Goal: Information Seeking & Learning: Learn about a topic

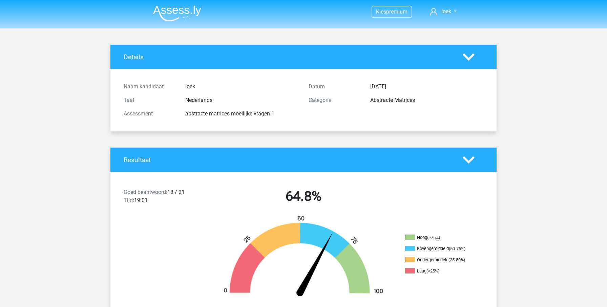
scroll to position [89, 0]
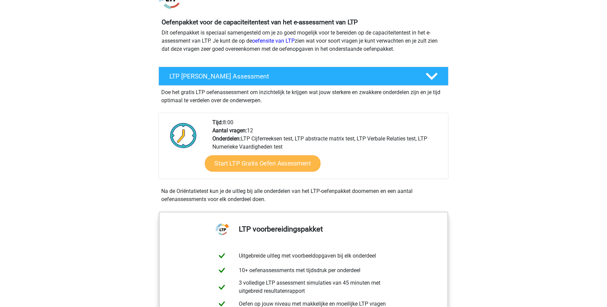
scroll to position [72, 0]
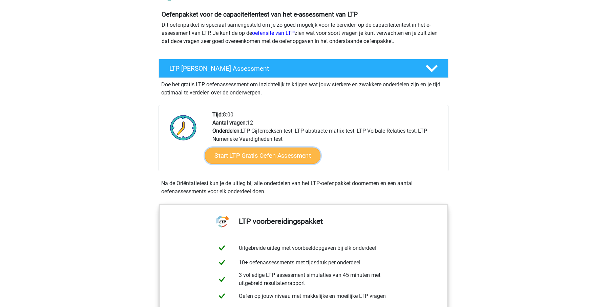
click at [264, 155] on link "Start LTP Gratis Oefen Assessment" at bounding box center [263, 156] width 116 height 16
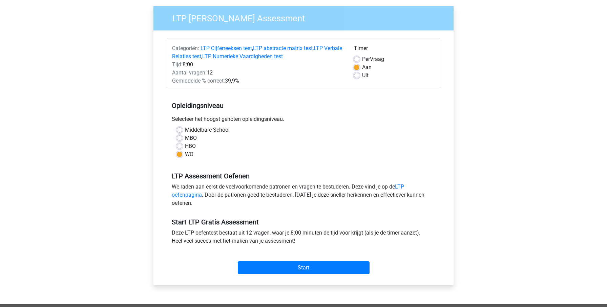
scroll to position [44, 0]
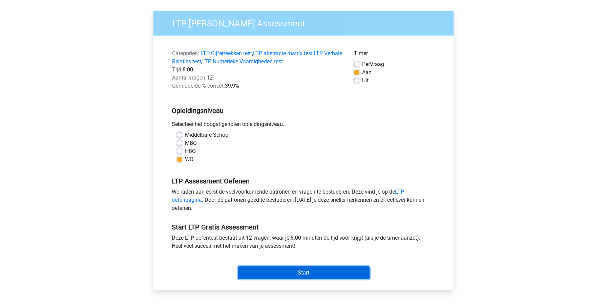
click at [283, 271] on input "Start" at bounding box center [304, 273] width 132 height 13
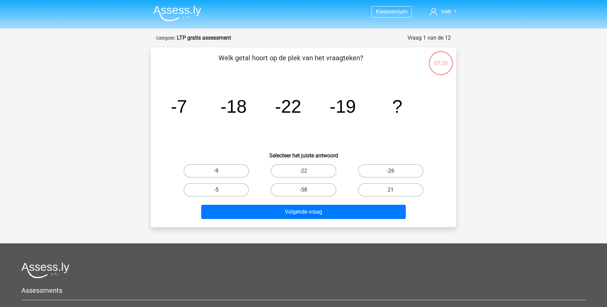
click at [227, 174] on label "-9" at bounding box center [216, 171] width 65 height 14
click at [221, 174] on input "-9" at bounding box center [219, 173] width 4 height 4
radio input "true"
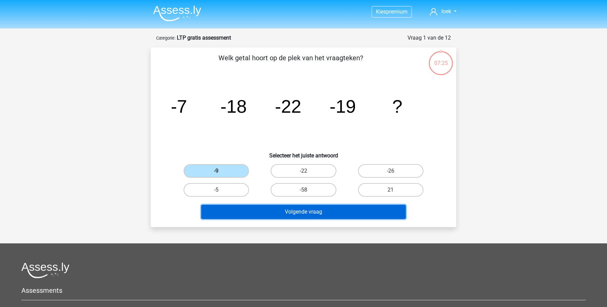
click at [262, 217] on button "Volgende vraag" at bounding box center [303, 212] width 205 height 14
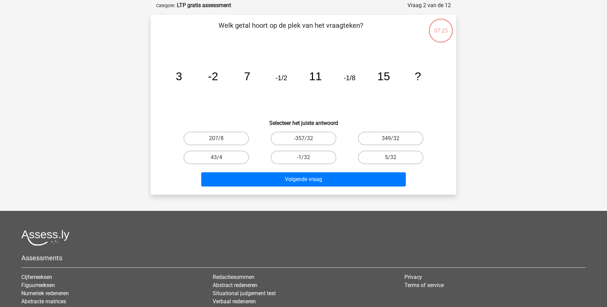
scroll to position [34, 0]
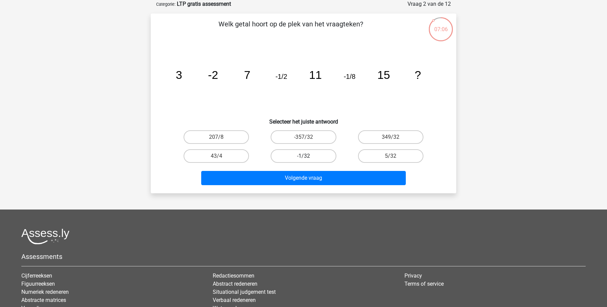
click at [301, 158] on label "-1/32" at bounding box center [303, 156] width 65 height 14
click at [304, 158] on input "-1/32" at bounding box center [306, 158] width 4 height 4
radio input "true"
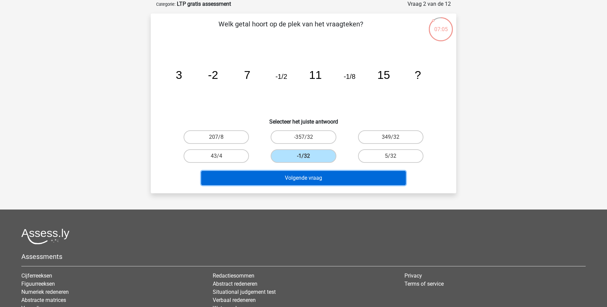
click at [307, 177] on button "Volgende vraag" at bounding box center [303, 178] width 205 height 14
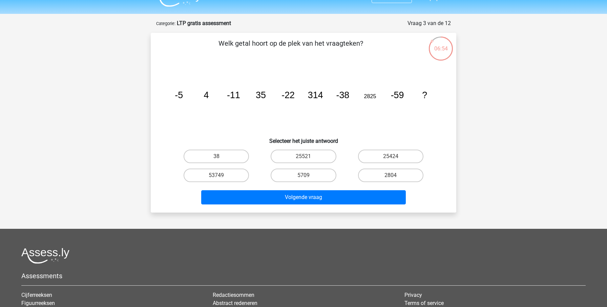
scroll to position [14, 0]
click at [225, 175] on label "53749" at bounding box center [216, 176] width 65 height 14
click at [221, 176] on input "53749" at bounding box center [219, 178] width 4 height 4
radio input "true"
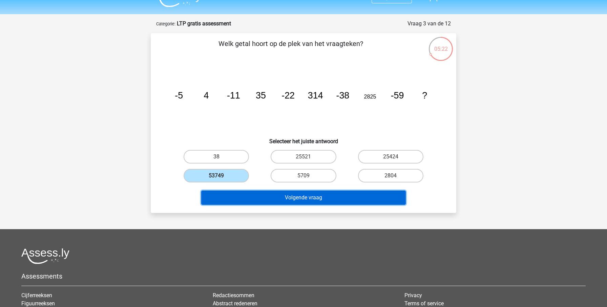
click at [293, 201] on button "Volgende vraag" at bounding box center [303, 198] width 205 height 14
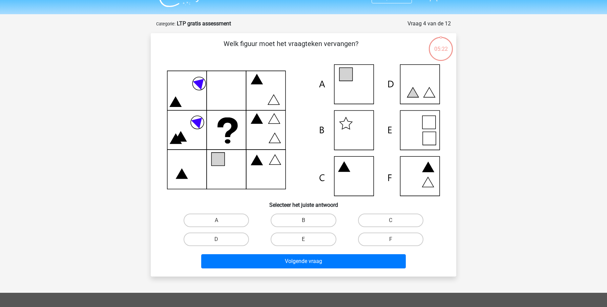
scroll to position [34, 0]
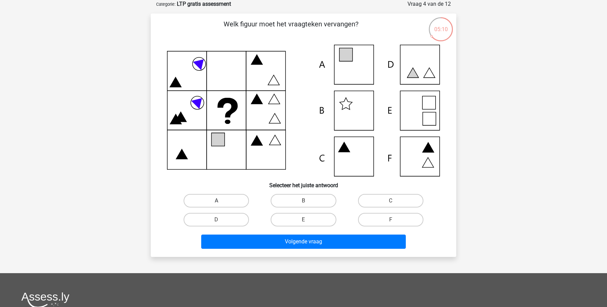
click at [222, 196] on label "A" at bounding box center [216, 201] width 65 height 14
click at [221, 201] on input "A" at bounding box center [219, 203] width 4 height 4
radio input "true"
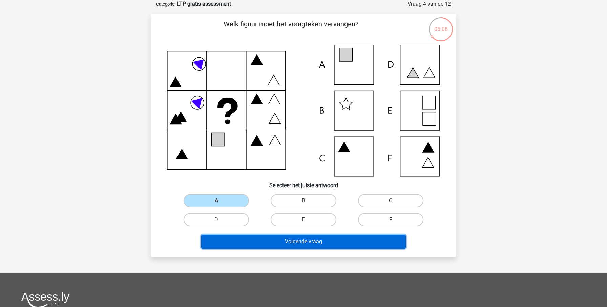
click at [282, 241] on button "Volgende vraag" at bounding box center [303, 242] width 205 height 14
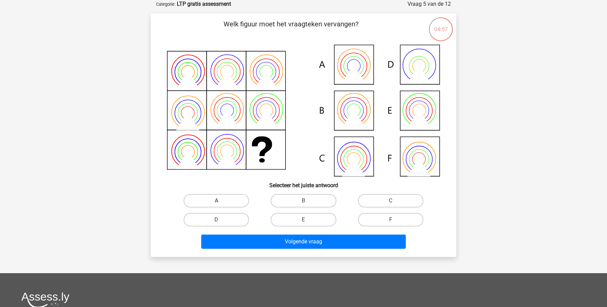
click at [233, 198] on label "A" at bounding box center [216, 201] width 65 height 14
click at [221, 201] on input "A" at bounding box center [219, 203] width 4 height 4
radio input "true"
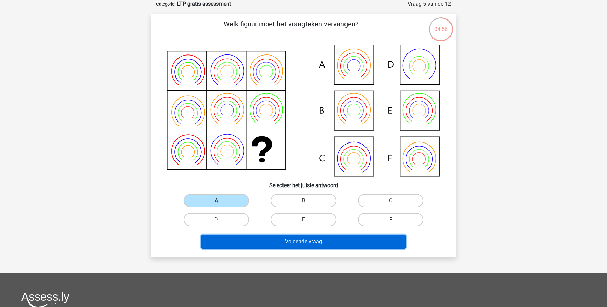
click at [257, 247] on button "Volgende vraag" at bounding box center [303, 242] width 205 height 14
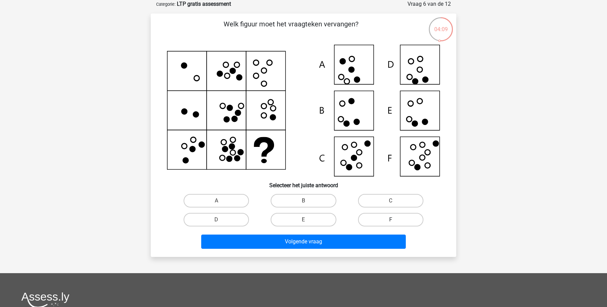
click at [383, 219] on label "F" at bounding box center [390, 220] width 65 height 14
click at [391, 220] on input "F" at bounding box center [393, 222] width 4 height 4
radio input "true"
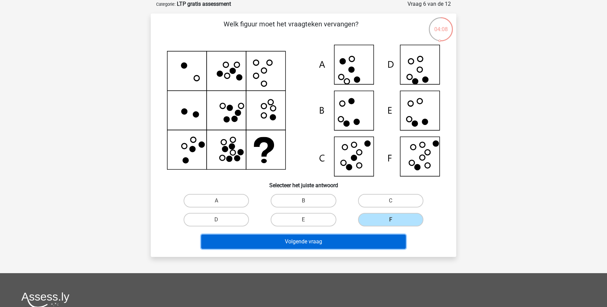
click at [361, 248] on button "Volgende vraag" at bounding box center [303, 242] width 205 height 14
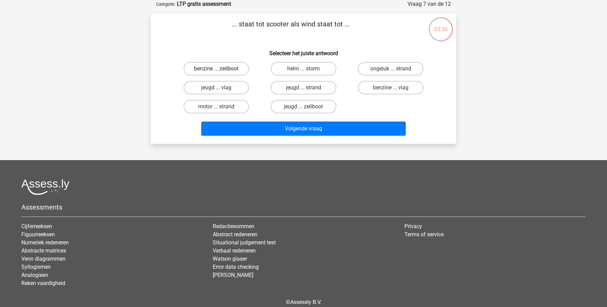
click at [239, 69] on label "benzine ... zeilboot" at bounding box center [216, 69] width 65 height 14
click at [221, 69] on input "benzine ... zeilboot" at bounding box center [219, 71] width 4 height 4
radio input "true"
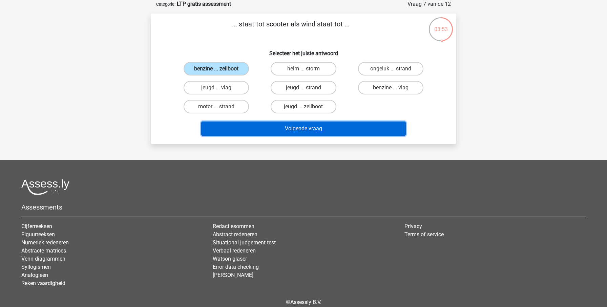
click at [281, 128] on button "Volgende vraag" at bounding box center [303, 129] width 205 height 14
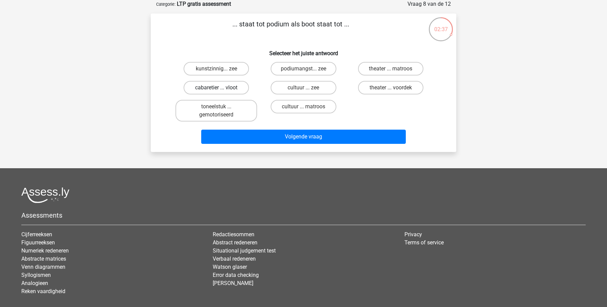
click at [231, 89] on label "cabaretier ... vloot" at bounding box center [216, 88] width 65 height 14
click at [221, 89] on input "cabaretier ... vloot" at bounding box center [219, 90] width 4 height 4
radio input "true"
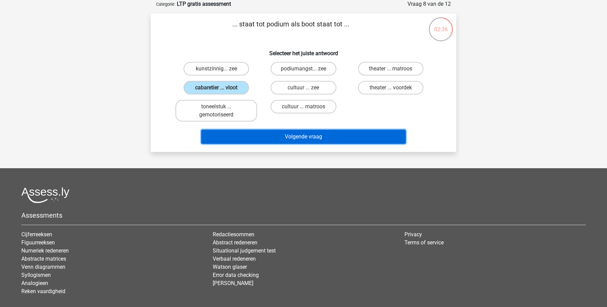
click at [268, 138] on button "Volgende vraag" at bounding box center [303, 137] width 205 height 14
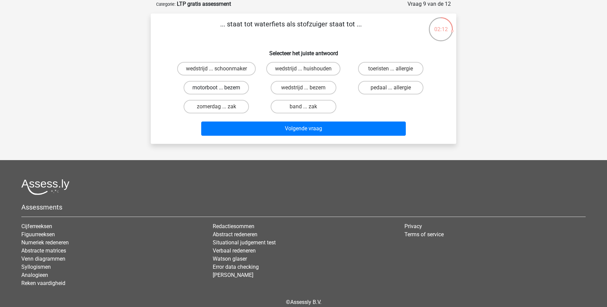
click at [237, 91] on label "motorboot ... bezem" at bounding box center [216, 88] width 65 height 14
click at [221, 91] on input "motorboot ... bezem" at bounding box center [219, 90] width 4 height 4
radio input "true"
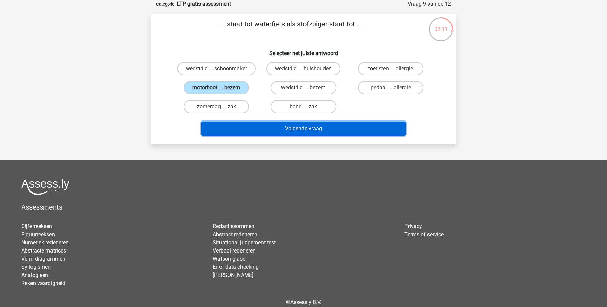
click at [253, 124] on button "Volgende vraag" at bounding box center [303, 129] width 205 height 14
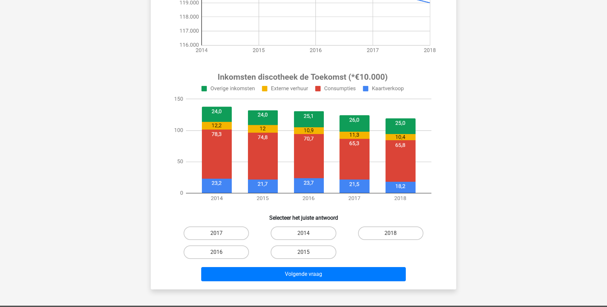
scroll to position [189, 0]
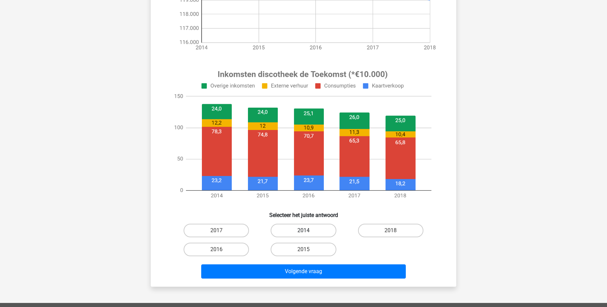
click at [309, 233] on label "2014" at bounding box center [303, 231] width 65 height 14
click at [308, 233] on input "2014" at bounding box center [306, 233] width 4 height 4
radio input "true"
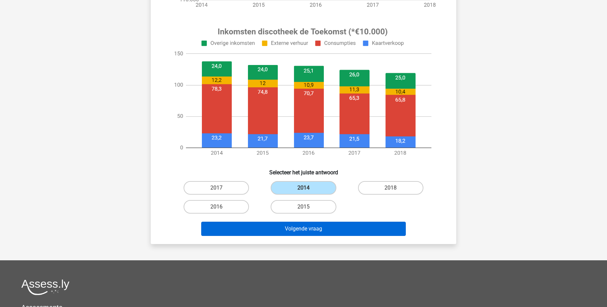
scroll to position [241, 0]
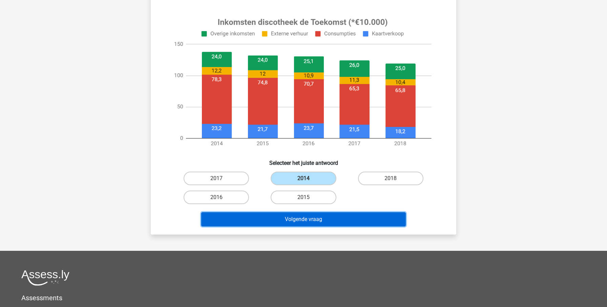
click at [355, 221] on button "Volgende vraag" at bounding box center [303, 220] width 205 height 14
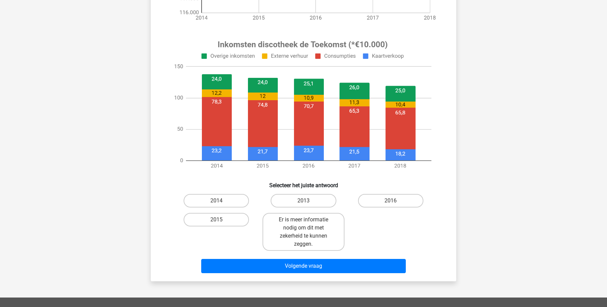
scroll to position [227, 0]
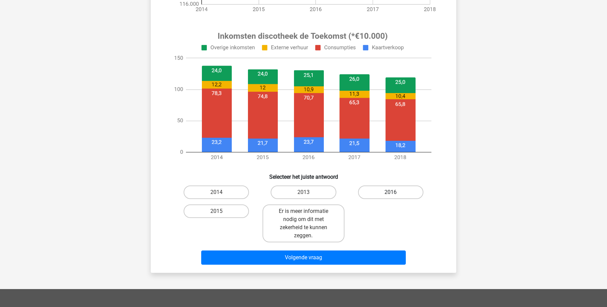
click at [379, 199] on label "2016" at bounding box center [390, 193] width 65 height 14
click at [391, 197] on input "2016" at bounding box center [393, 195] width 4 height 4
radio input "true"
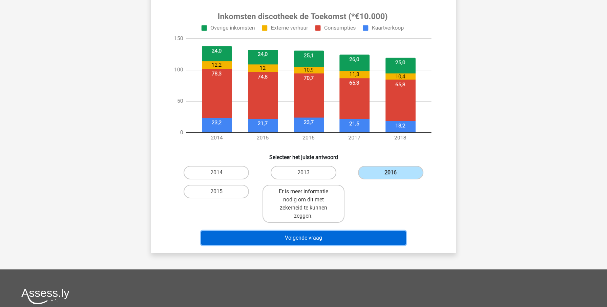
click at [337, 242] on button "Volgende vraag" at bounding box center [303, 238] width 205 height 14
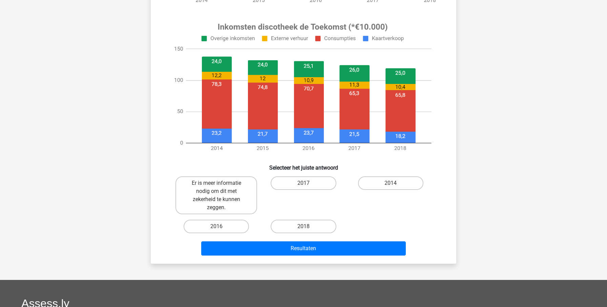
scroll to position [239, 0]
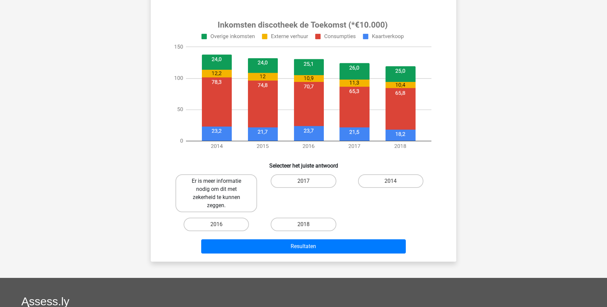
click at [238, 203] on label "Er is meer informatie nodig om dit met zekerheid te kunnen zeggen." at bounding box center [217, 194] width 82 height 38
click at [221, 186] on input "Er is meer informatie nodig om dit met zekerheid te kunnen zeggen." at bounding box center [219, 183] width 4 height 4
radio input "true"
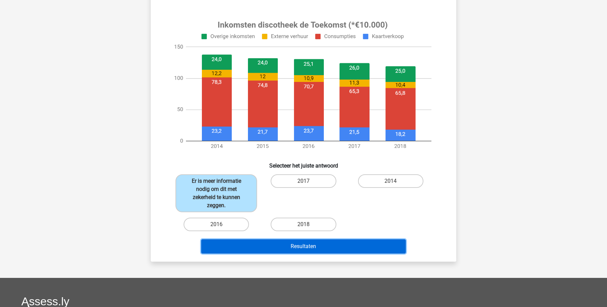
click at [281, 248] on button "Resultaten" at bounding box center [303, 247] width 205 height 14
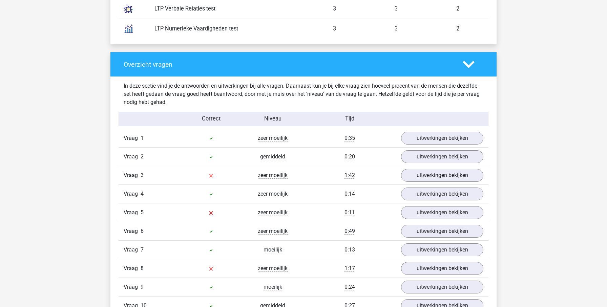
scroll to position [656, 0]
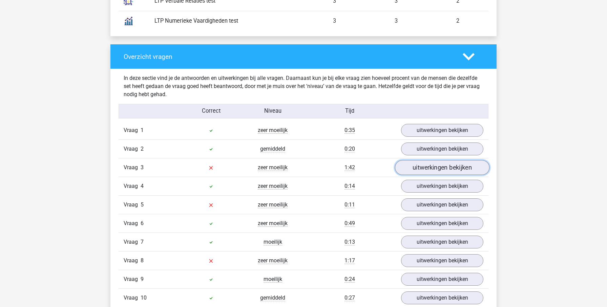
click at [414, 169] on link "uitwerkingen bekijken" at bounding box center [442, 167] width 95 height 15
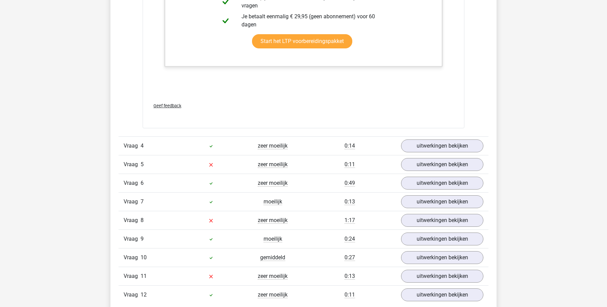
scroll to position [1122, 0]
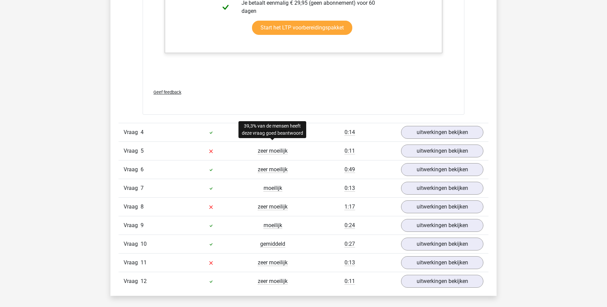
click at [269, 152] on span "zeer moeilijk" at bounding box center [273, 151] width 30 height 7
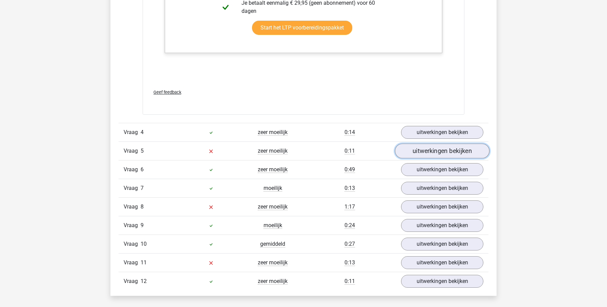
click at [437, 148] on link "uitwerkingen bekijken" at bounding box center [442, 151] width 95 height 15
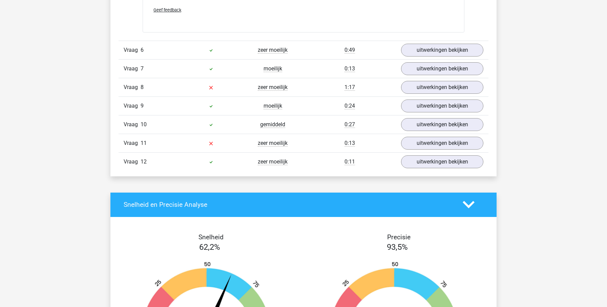
scroll to position [1725, 0]
click at [413, 86] on link "uitwerkingen bekijken" at bounding box center [442, 87] width 95 height 15
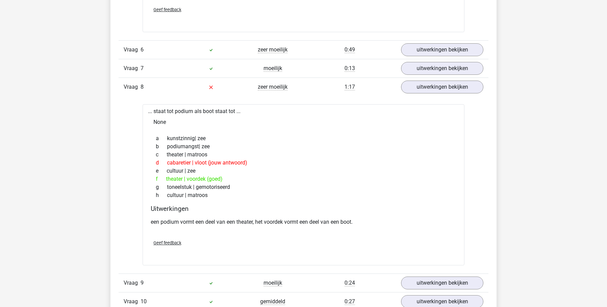
click at [165, 245] on span "Geef feedback" at bounding box center [168, 243] width 28 height 5
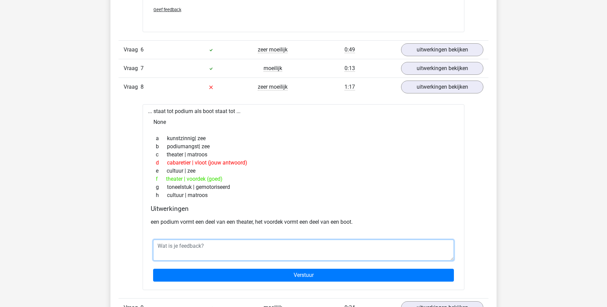
click at [192, 244] on textarea at bounding box center [303, 250] width 301 height 21
type textarea "A"
type textarea "H"
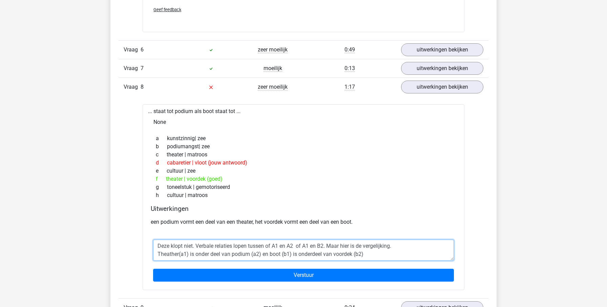
scroll to position [0, 0]
drag, startPoint x: 361, startPoint y: 245, endPoint x: 198, endPoint y: 248, distance: 163.1
click at [198, 248] on textarea "Deze klopt niet. Verbale relaties lopen tussen of A1 en A2 of A1 en B2. Maar hi…" at bounding box center [303, 250] width 301 height 21
click at [180, 255] on textarea "Deze klopt niet. De oplossing van de vergelijking is hier Theather(a1) is onder…" at bounding box center [303, 250] width 301 height 21
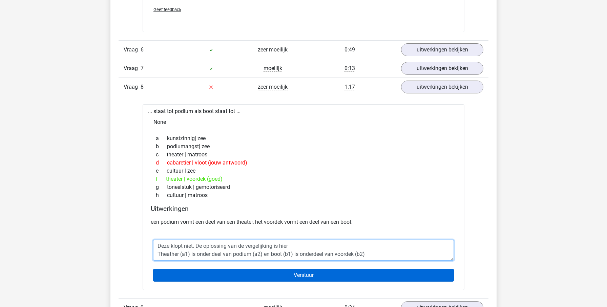
type textarea "Deze klopt niet. De oplossing van de vergelijking is hier Theather (a1) is onde…"
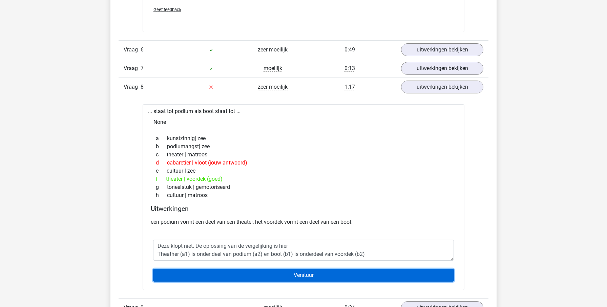
click at [267, 271] on input "Verstuur" at bounding box center [303, 275] width 301 height 13
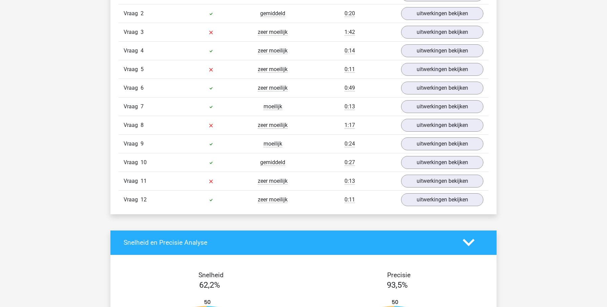
scroll to position [791, 0]
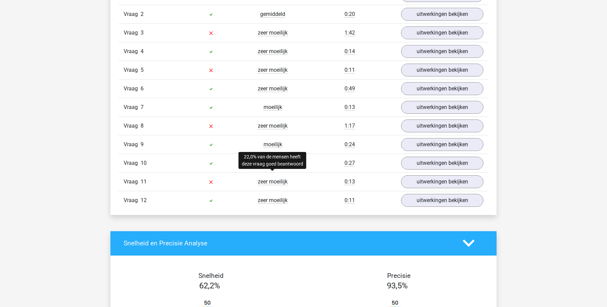
click at [268, 180] on span "zeer moeilijk" at bounding box center [273, 182] width 30 height 7
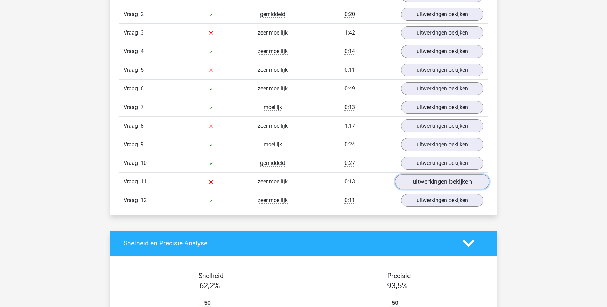
click at [426, 181] on link "uitwerkingen bekijken" at bounding box center [442, 182] width 95 height 15
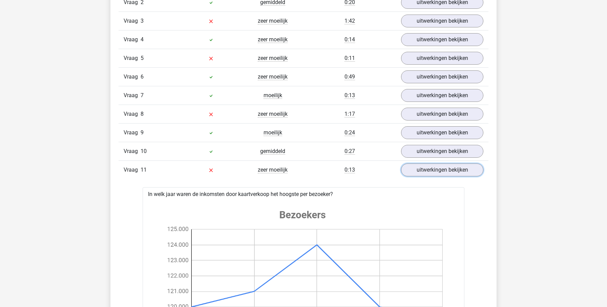
scroll to position [806, 0]
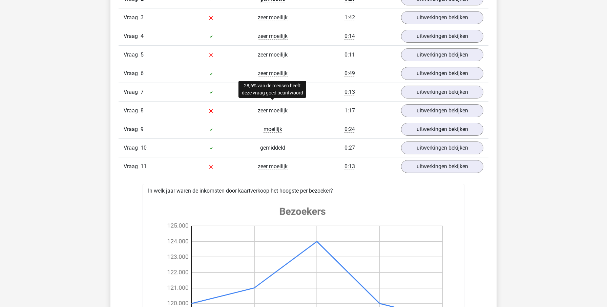
click at [270, 108] on span "zeer moeilijk" at bounding box center [273, 110] width 30 height 7
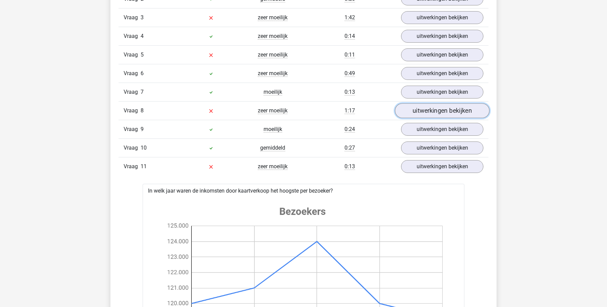
click at [419, 106] on link "uitwerkingen bekijken" at bounding box center [442, 110] width 95 height 15
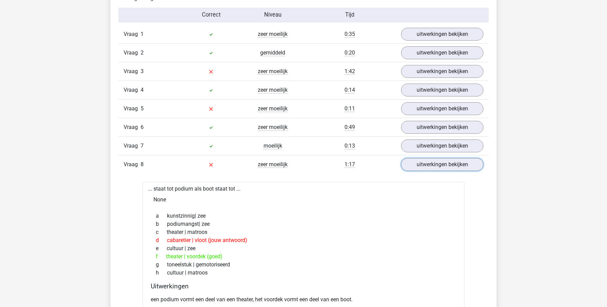
scroll to position [741, 0]
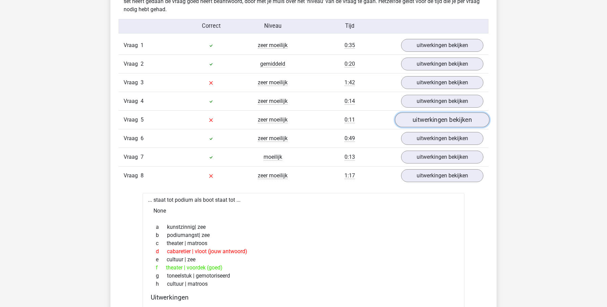
click at [427, 116] on link "uitwerkingen bekijken" at bounding box center [442, 120] width 95 height 15
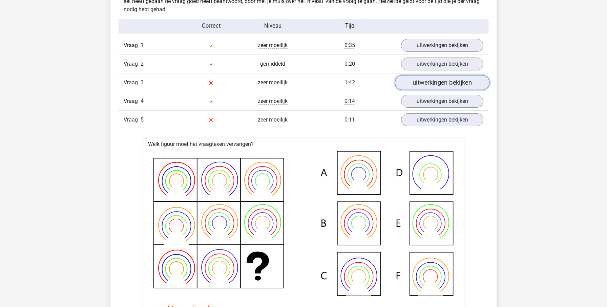
click at [429, 85] on link "uitwerkingen bekijken" at bounding box center [442, 82] width 95 height 15
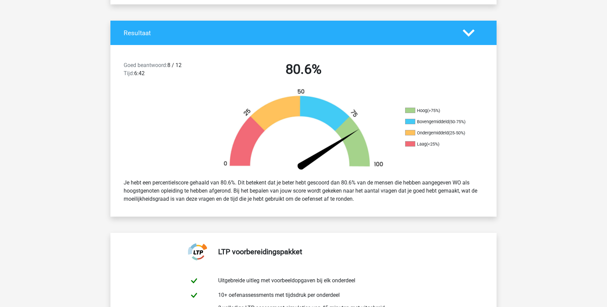
scroll to position [0, 0]
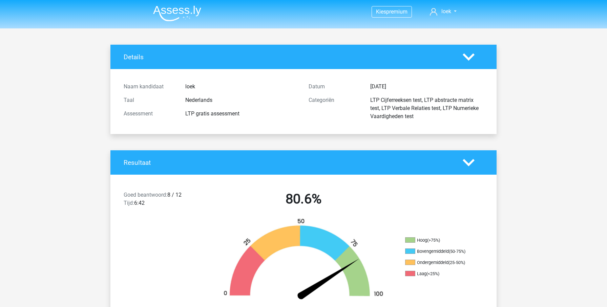
scroll to position [1437, 0]
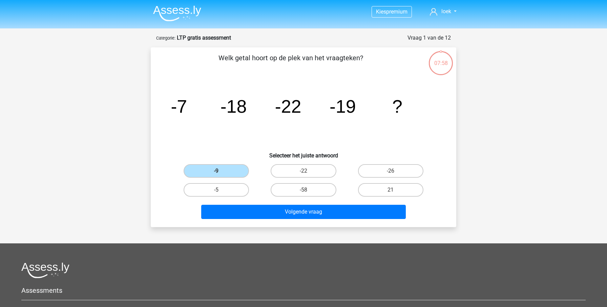
click at [185, 16] on img at bounding box center [177, 13] width 48 height 16
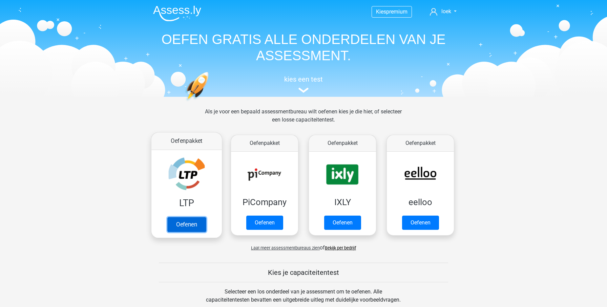
click at [188, 226] on link "Oefenen" at bounding box center [186, 224] width 39 height 15
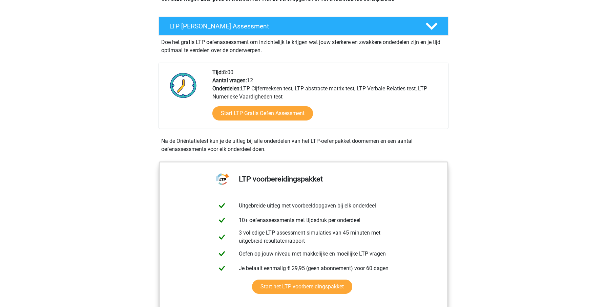
scroll to position [106, 0]
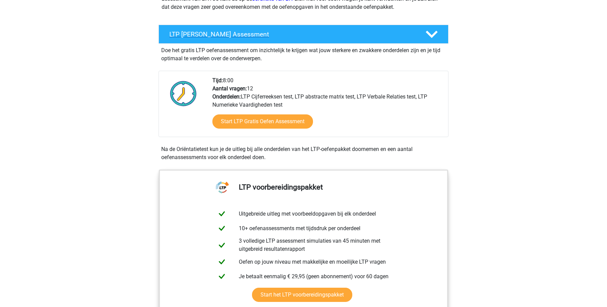
click at [426, 35] on icon at bounding box center [432, 34] width 12 height 12
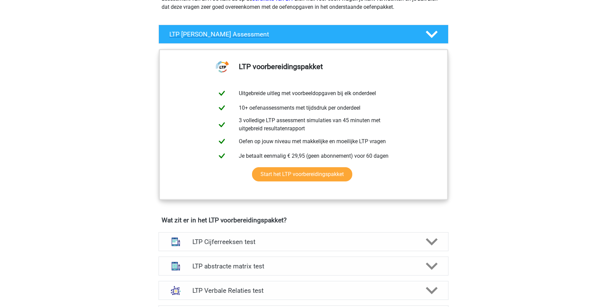
click at [429, 35] on icon at bounding box center [432, 34] width 12 height 12
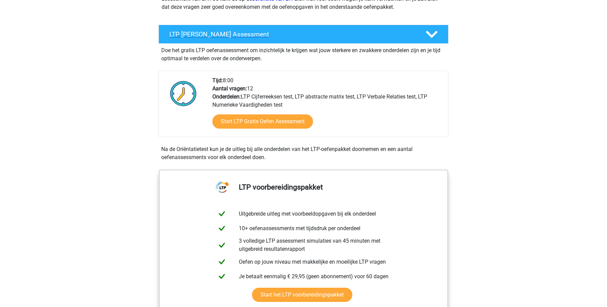
click at [429, 35] on icon at bounding box center [432, 34] width 12 height 12
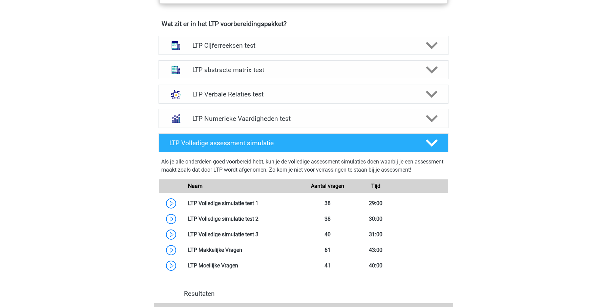
scroll to position [294, 0]
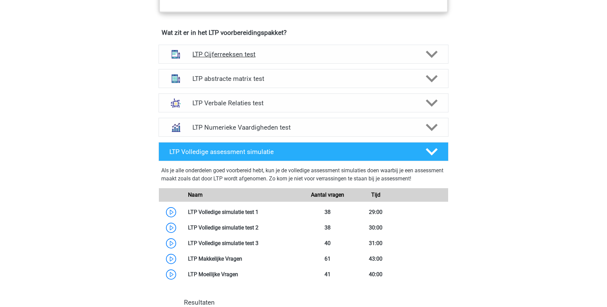
click at [294, 56] on h4 "LTP Cijferreeksen test" at bounding box center [304, 55] width 222 height 8
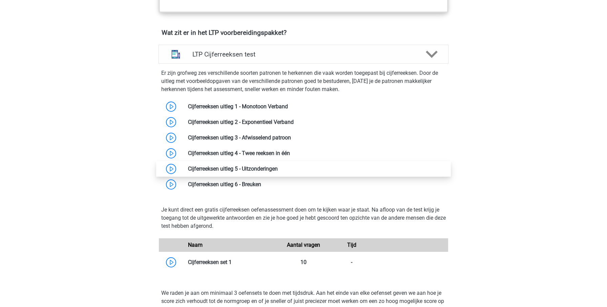
click at [278, 171] on link at bounding box center [278, 169] width 0 height 6
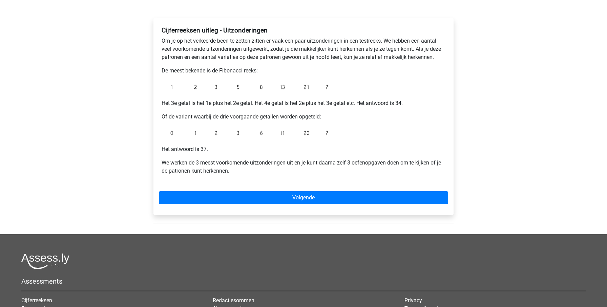
scroll to position [97, 0]
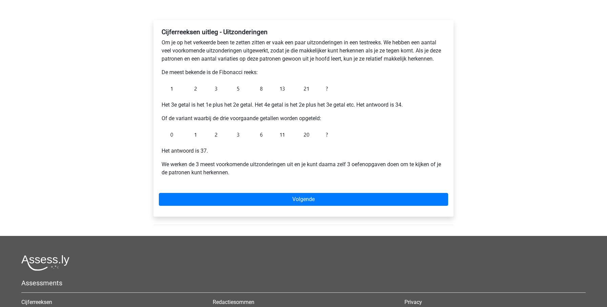
click at [303, 207] on div "Cijferreeksen uitleg - Uitzonderingen Om je op het verkeerde been te zetten zit…" at bounding box center [304, 118] width 300 height 197
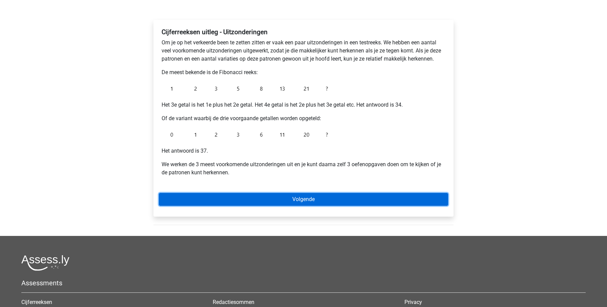
click at [307, 201] on link "Volgende" at bounding box center [303, 199] width 289 height 13
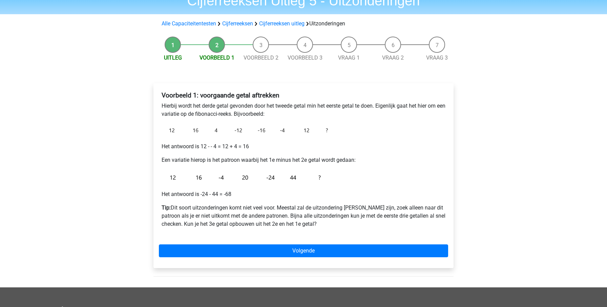
scroll to position [35, 0]
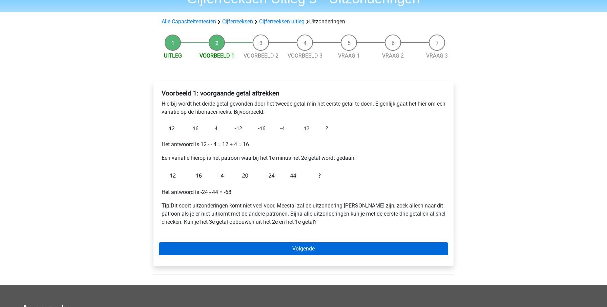
drag, startPoint x: 285, startPoint y: 240, endPoint x: 285, endPoint y: 248, distance: 8.5
click at [285, 240] on div "Voorbeeld 1: voorgaande getal aftrekken Hierbij wordt het derde getal gevonden …" at bounding box center [304, 173] width 300 height 185
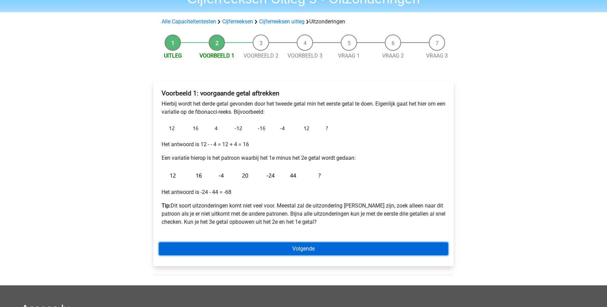
click at [285, 248] on link "Volgende" at bounding box center [303, 249] width 289 height 13
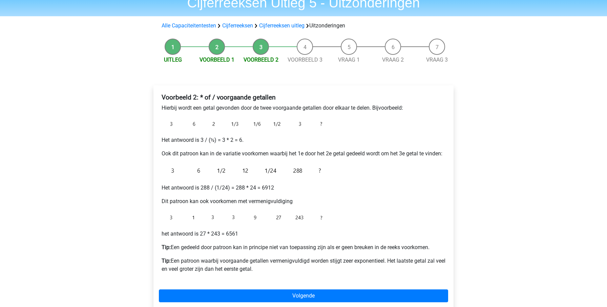
scroll to position [31, 0]
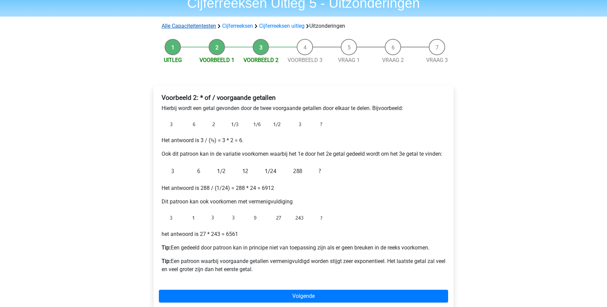
click at [186, 26] on link "Alle Capaciteitentesten" at bounding box center [189, 26] width 55 height 6
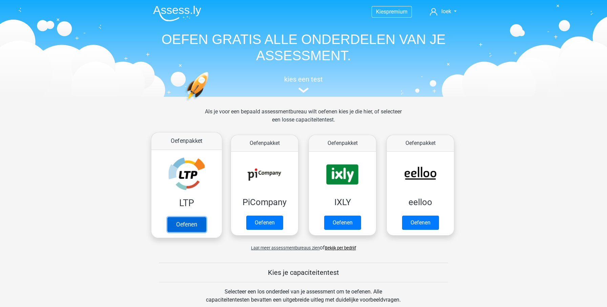
click at [193, 217] on link "Oefenen" at bounding box center [186, 224] width 39 height 15
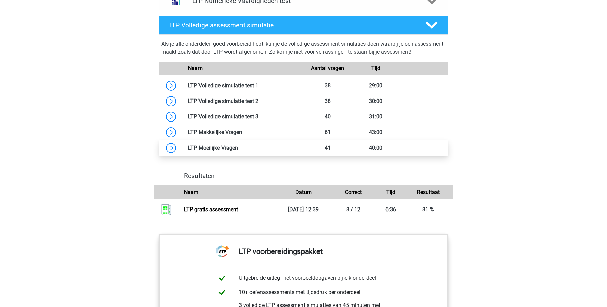
scroll to position [545, 0]
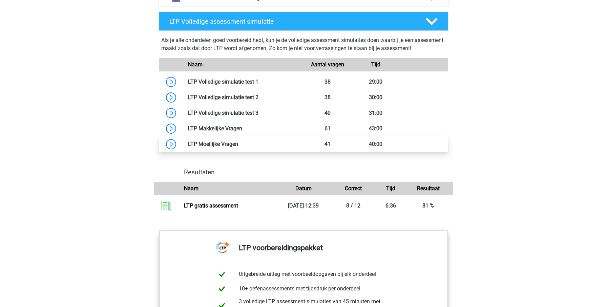
click at [238, 144] on link at bounding box center [238, 144] width 0 height 6
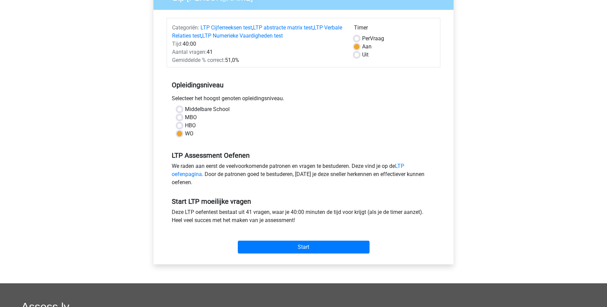
scroll to position [71, 0]
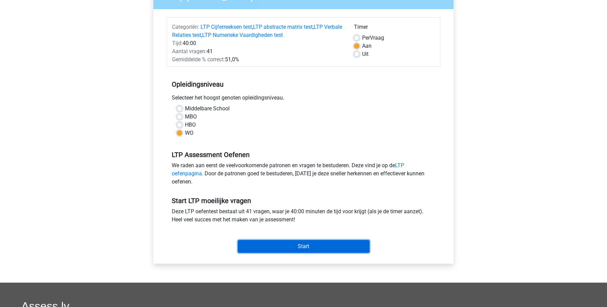
click at [274, 248] on input "Start" at bounding box center [304, 246] width 132 height 13
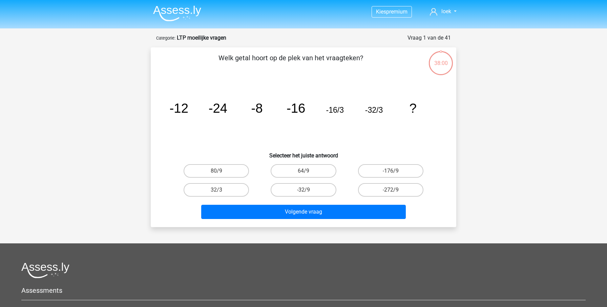
drag, startPoint x: 322, startPoint y: 173, endPoint x: 323, endPoint y: 179, distance: 6.3
click at [322, 173] on label "64/9" at bounding box center [303, 171] width 65 height 14
click at [308, 173] on input "64/9" at bounding box center [306, 173] width 4 height 4
radio input "true"
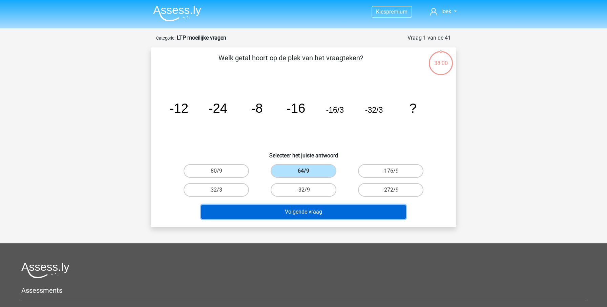
click at [344, 216] on button "Volgende vraag" at bounding box center [303, 212] width 205 height 14
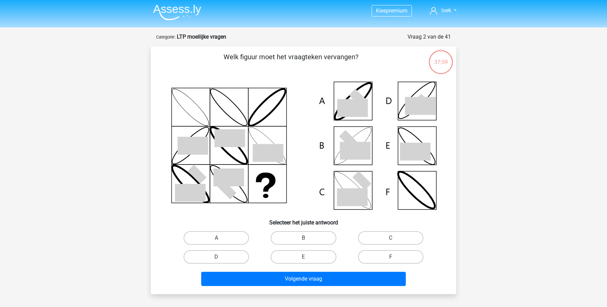
scroll to position [34, 0]
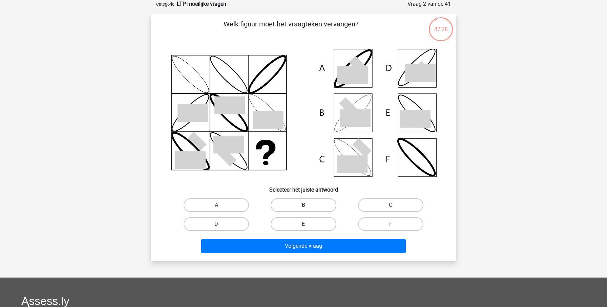
click at [317, 200] on label "B" at bounding box center [303, 206] width 65 height 14
click at [308, 205] on input "B" at bounding box center [306, 207] width 4 height 4
radio input "true"
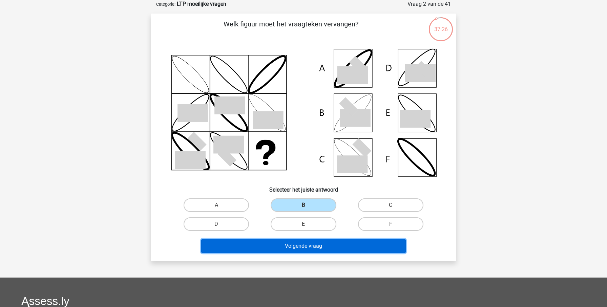
click at [323, 247] on button "Volgende vraag" at bounding box center [303, 246] width 205 height 14
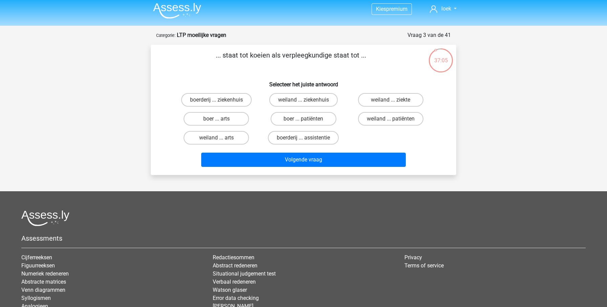
scroll to position [3, 0]
click at [223, 102] on label "boerderij ... ziekenhuis" at bounding box center [216, 100] width 71 height 14
click at [221, 102] on input "boerderij ... ziekenhuis" at bounding box center [219, 102] width 4 height 4
radio input "true"
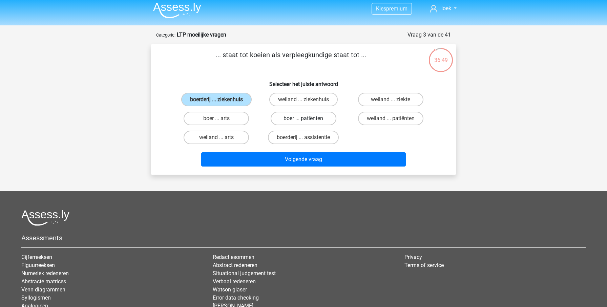
click at [315, 121] on label "boer ... patiënten" at bounding box center [303, 119] width 65 height 14
click at [308, 121] on input "boer ... patiënten" at bounding box center [306, 121] width 4 height 4
radio input "true"
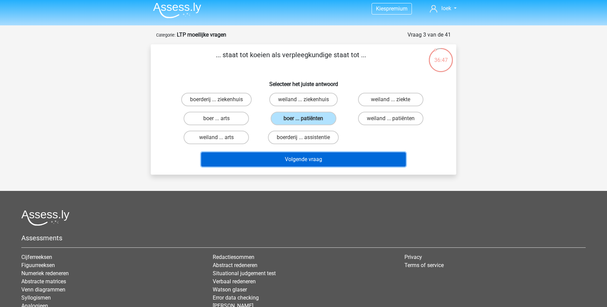
click at [332, 164] on button "Volgende vraag" at bounding box center [303, 160] width 205 height 14
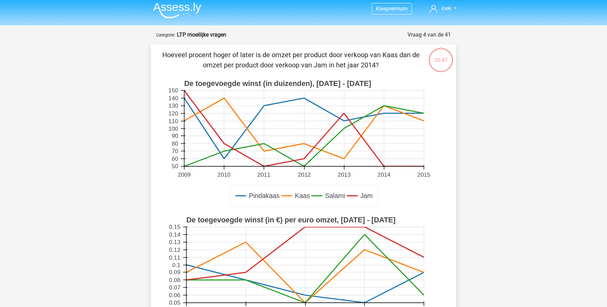
scroll to position [34, 0]
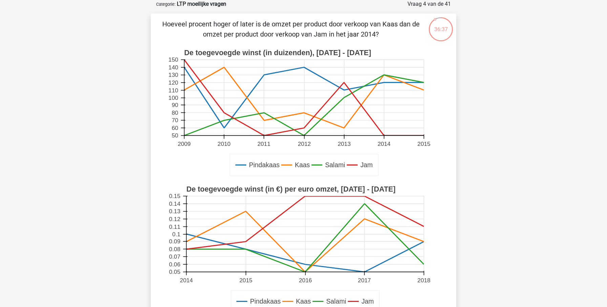
drag, startPoint x: 259, startPoint y: 24, endPoint x: 246, endPoint y: 24, distance: 12.2
click at [255, 24] on p "Hoeveel procent hoger of later is de omzet per product door verkoop van Kaas da…" at bounding box center [291, 29] width 259 height 20
drag, startPoint x: 246, startPoint y: 24, endPoint x: 255, endPoint y: 24, distance: 8.5
click at [255, 24] on p "Hoeveel procent hoger of later is de omzet per product door verkoop van Kaas da…" at bounding box center [291, 29] width 259 height 20
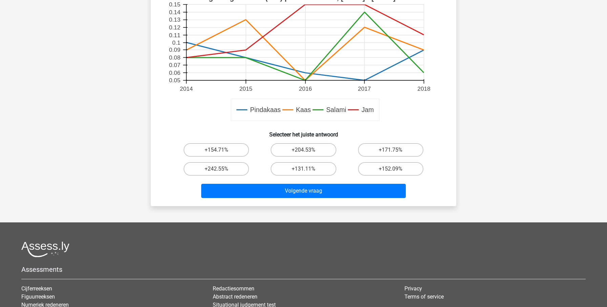
scroll to position [259, 0]
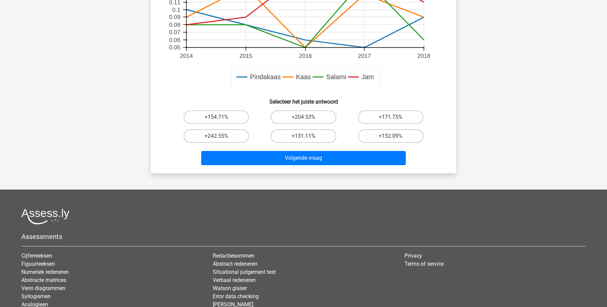
click at [323, 139] on label "+131.11%" at bounding box center [303, 136] width 65 height 14
click at [308, 139] on input "+131.11%" at bounding box center [306, 138] width 4 height 4
radio input "true"
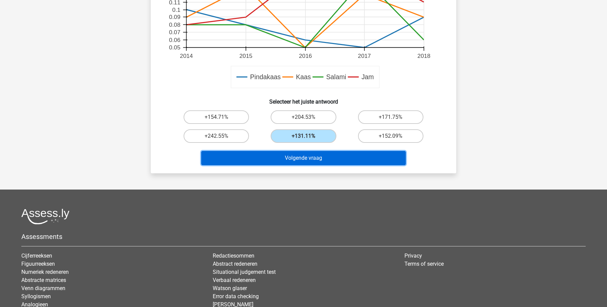
click at [369, 158] on button "Volgende vraag" at bounding box center [303, 158] width 205 height 14
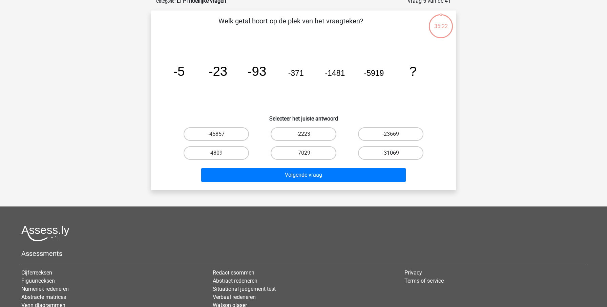
scroll to position [34, 0]
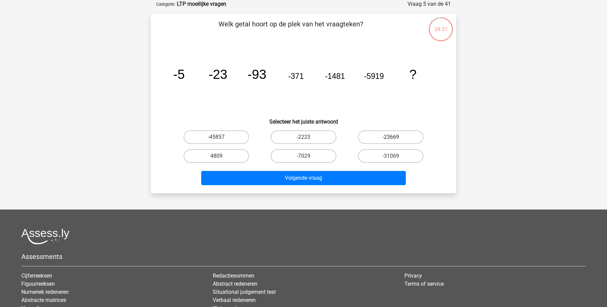
click at [393, 136] on label "-23669" at bounding box center [390, 138] width 65 height 14
click at [393, 137] on input "-23669" at bounding box center [393, 139] width 4 height 4
radio input "true"
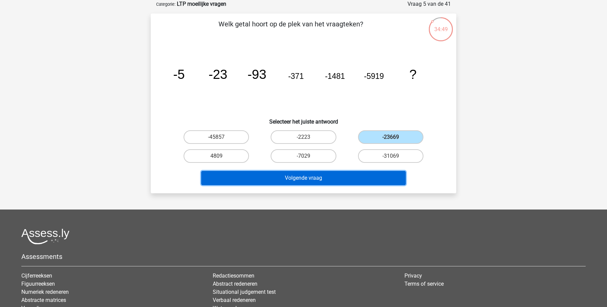
click at [277, 179] on button "Volgende vraag" at bounding box center [303, 178] width 205 height 14
